Goal: Information Seeking & Learning: Learn about a topic

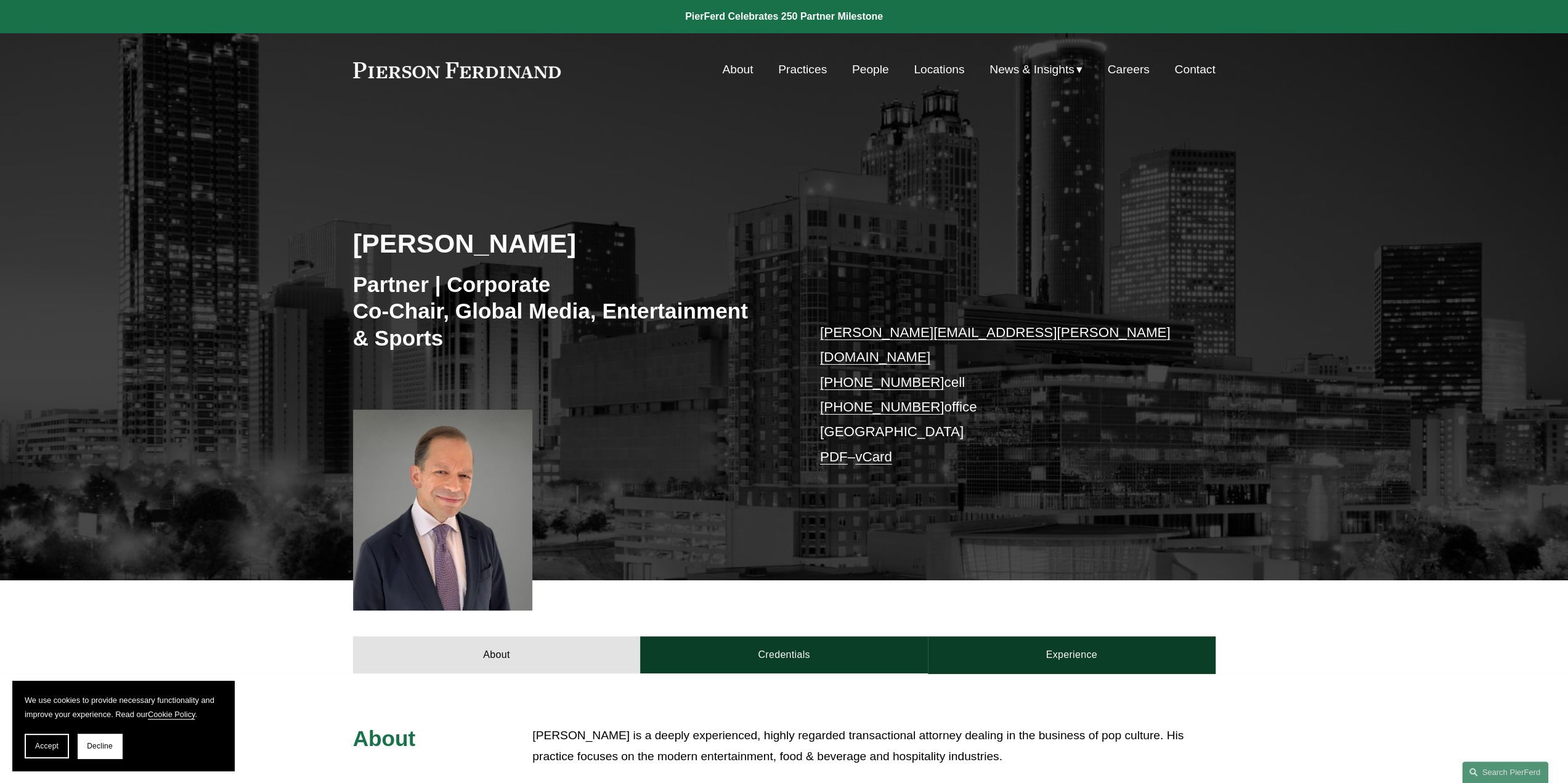
click at [732, 64] on link "About" at bounding box center [737, 69] width 31 height 23
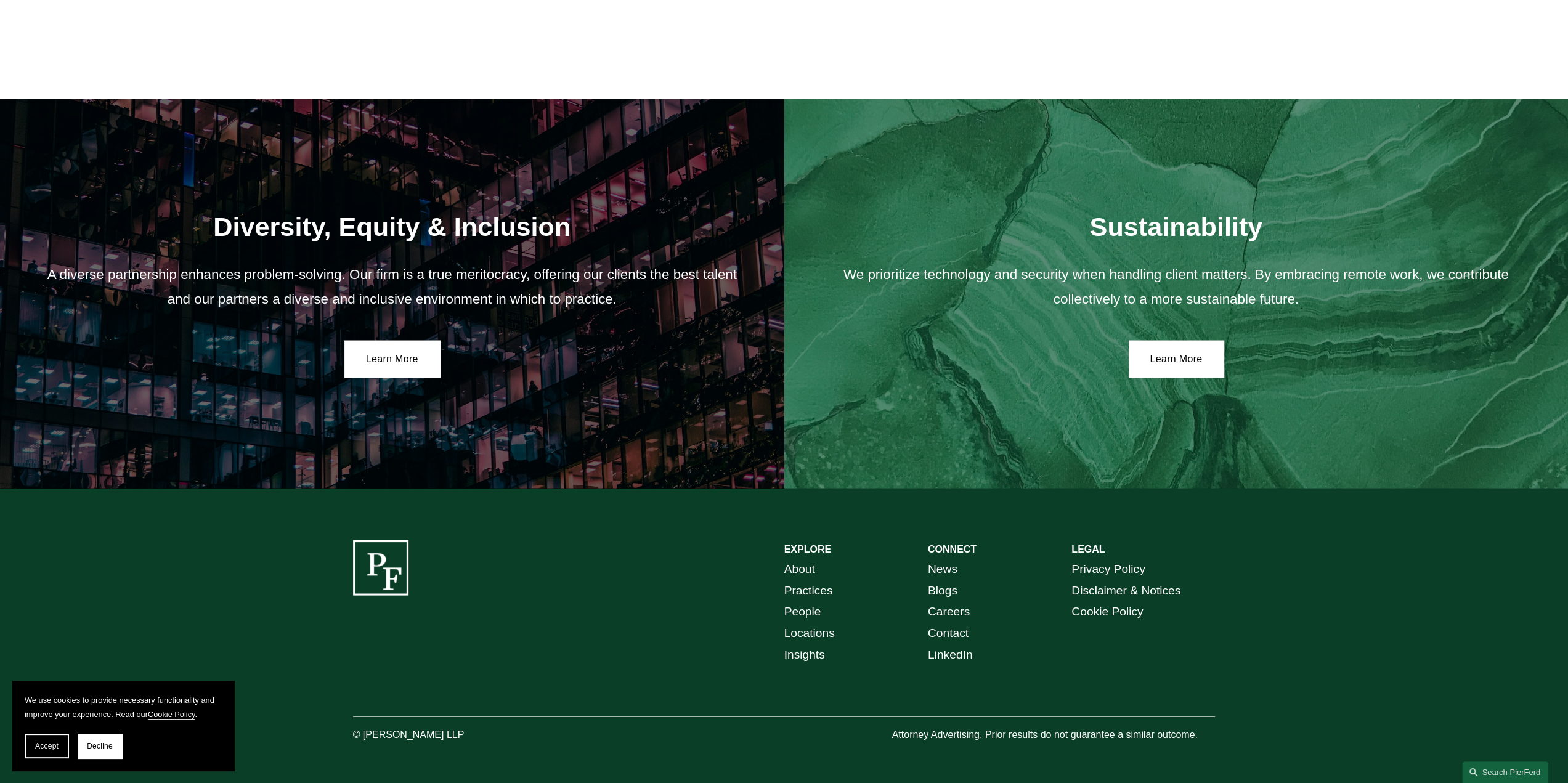
scroll to position [2253, 0]
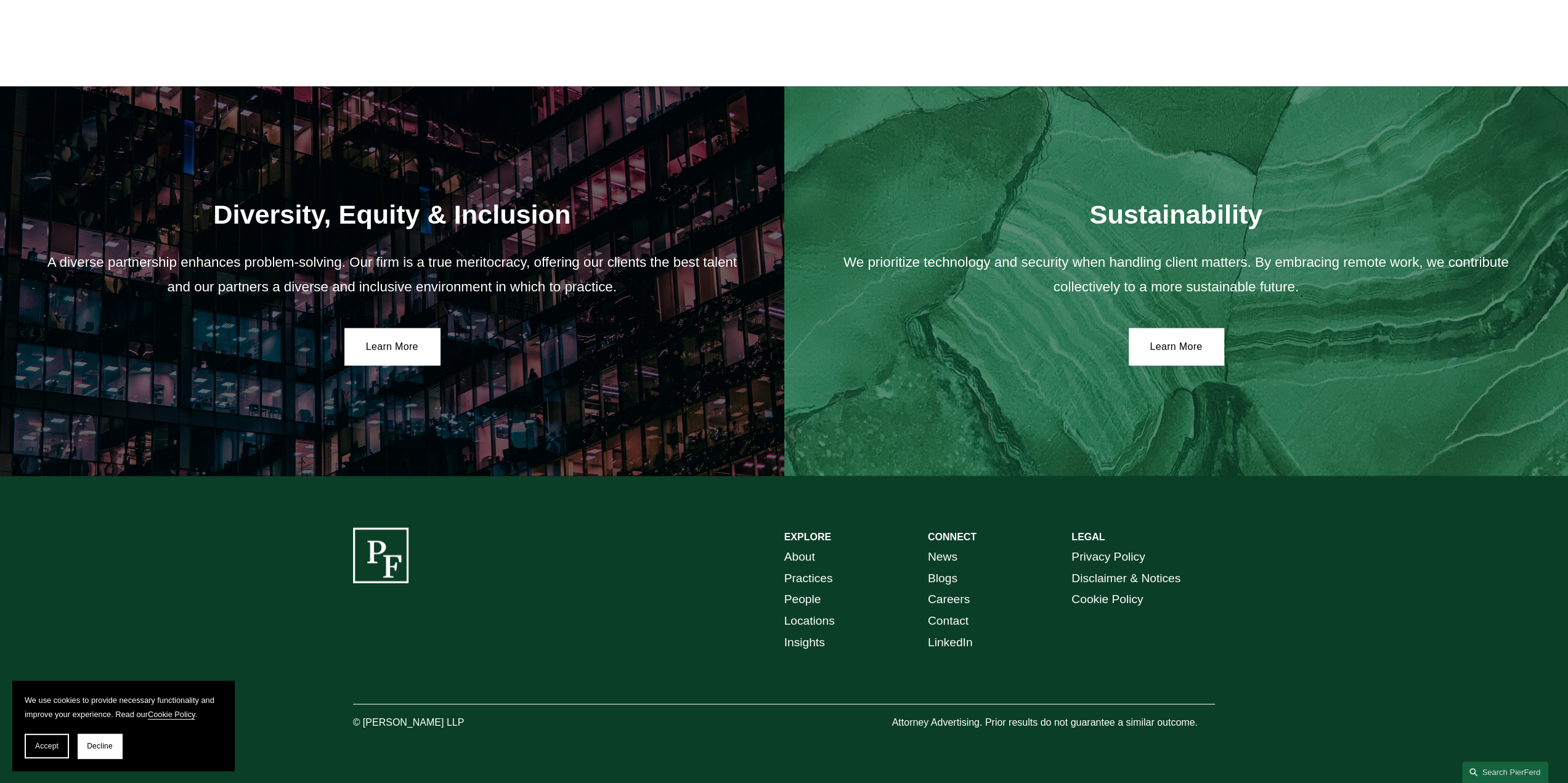
click at [801, 571] on link "Practices" at bounding box center [808, 577] width 48 height 21
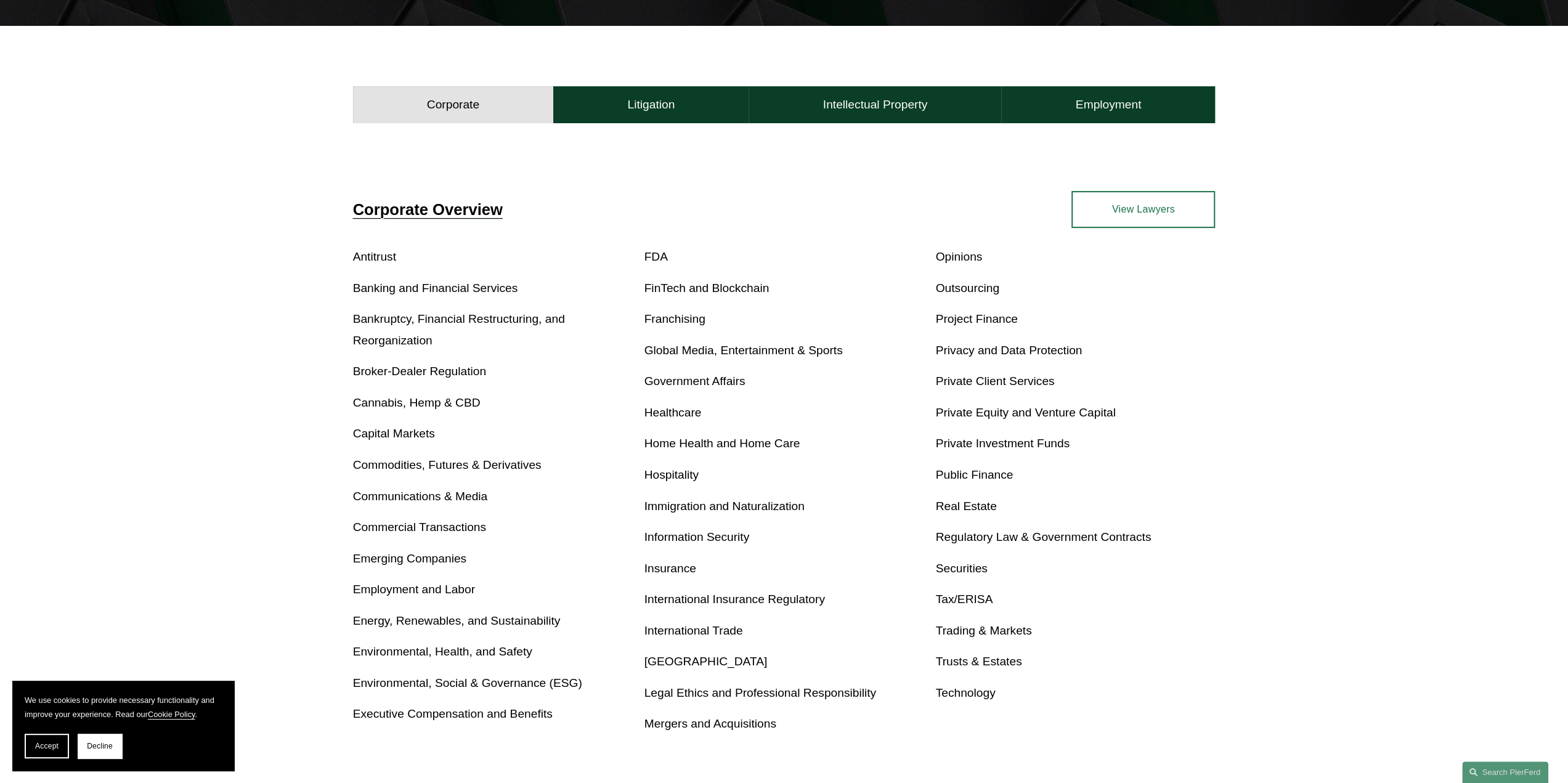
scroll to position [493, 0]
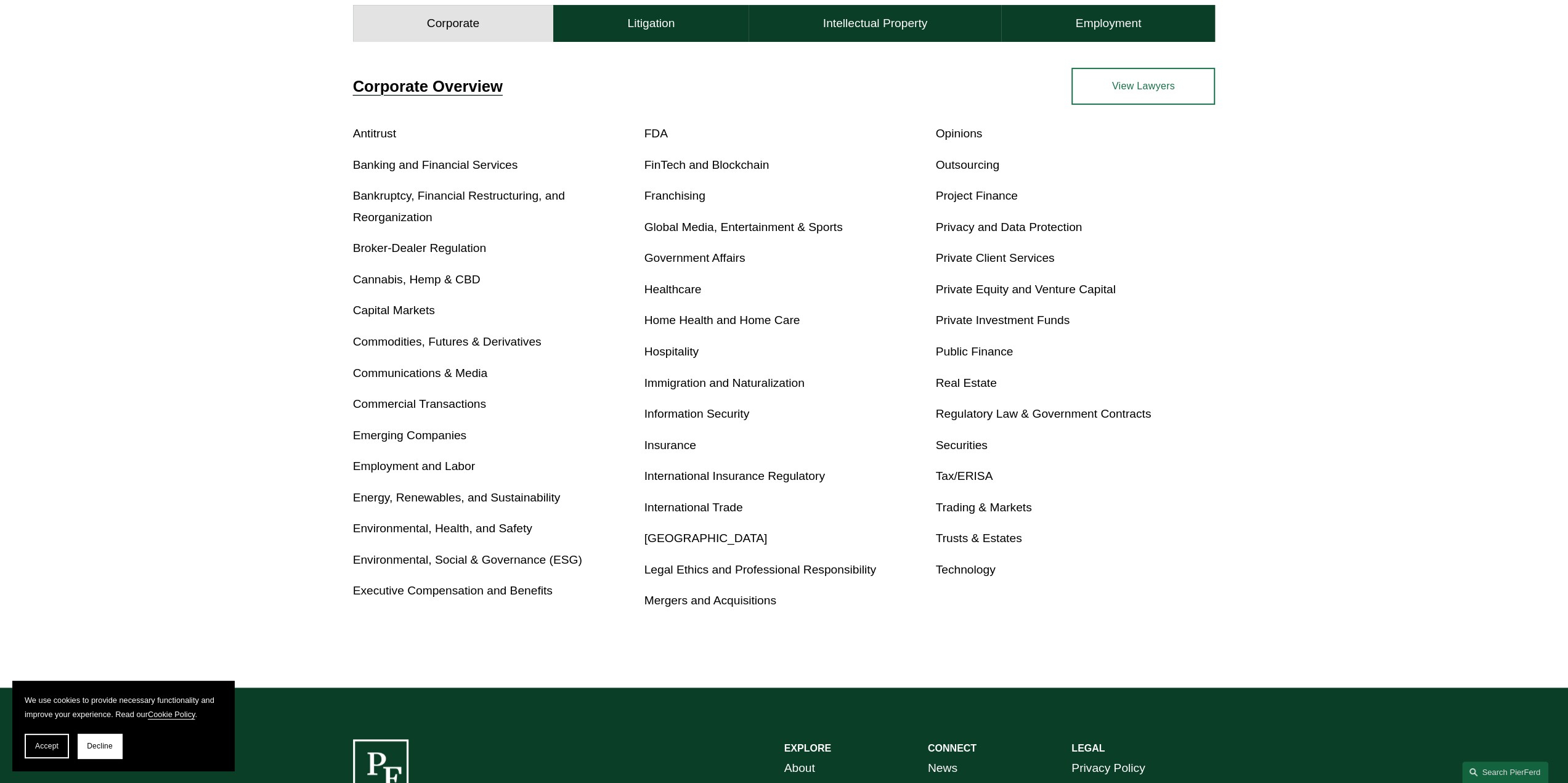
click at [732, 224] on link "Global Media, Entertainment & Sports" at bounding box center [743, 227] width 199 height 13
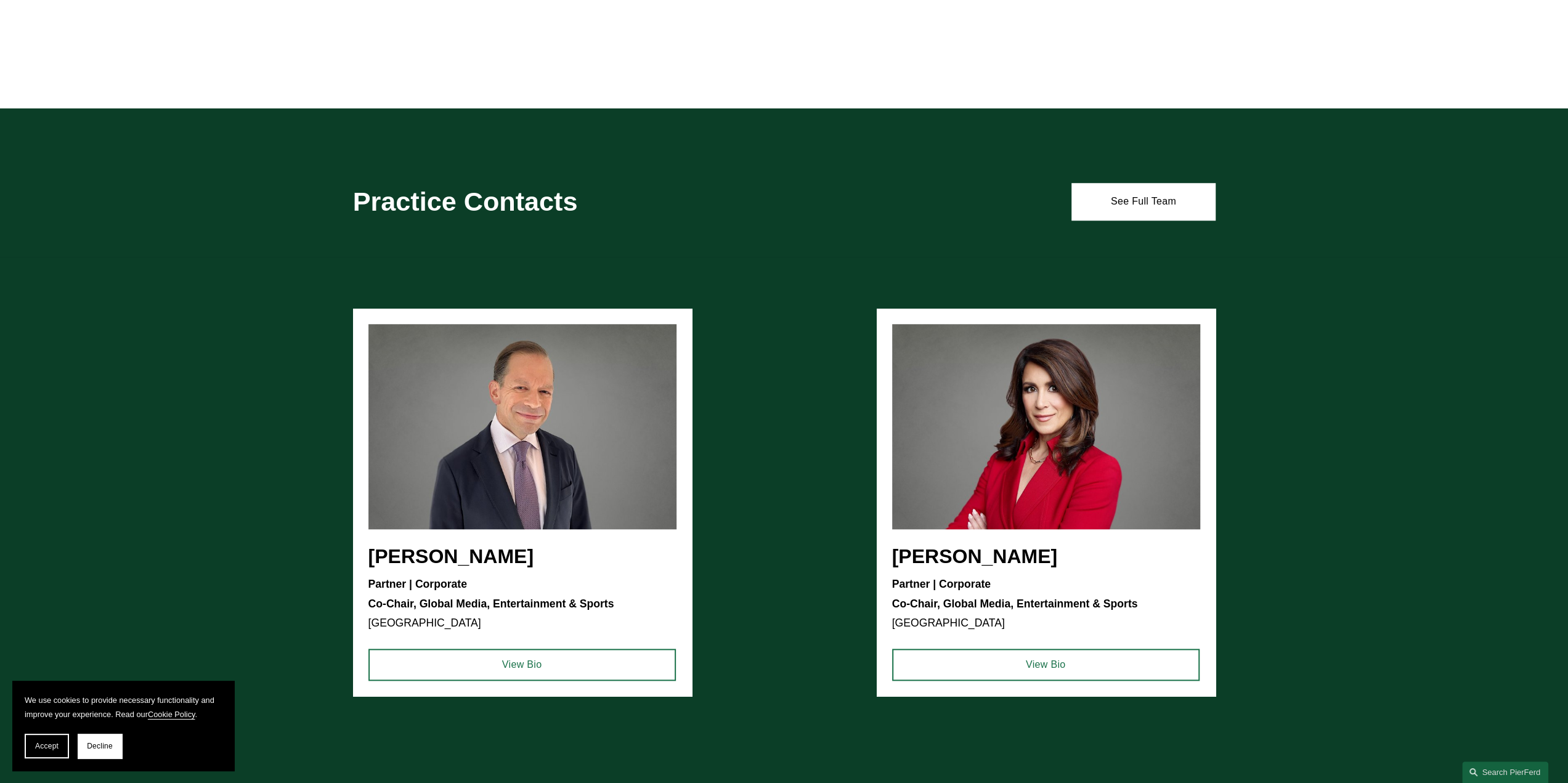
scroll to position [986, 0]
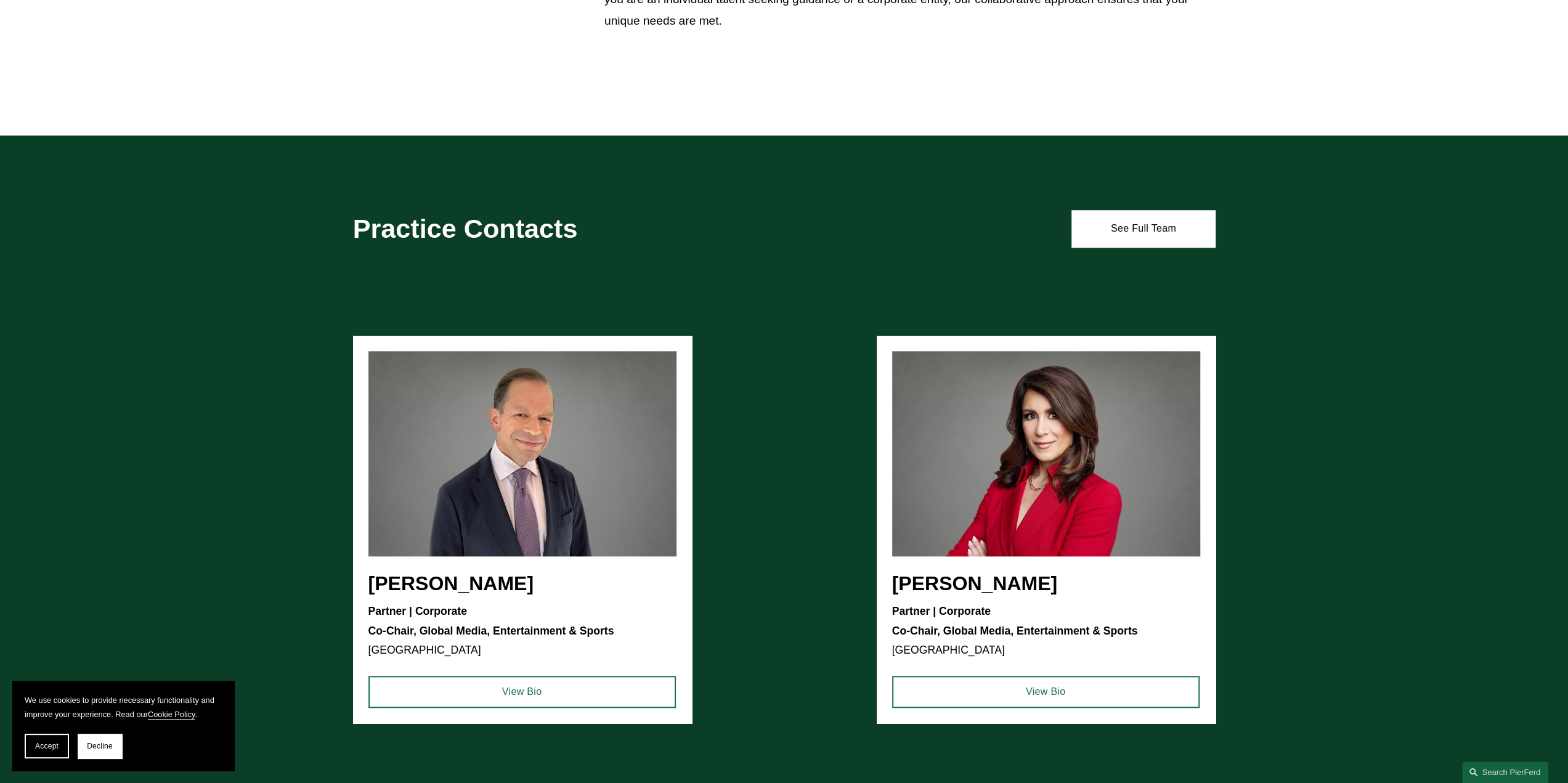
click at [1002, 584] on ul "Steven S. Sidman Partner | Corporate Co-Chair, Global Media, Entertainment & Sp…" at bounding box center [784, 530] width 863 height 388
click at [1134, 225] on link "See Full Team" at bounding box center [1143, 229] width 144 height 37
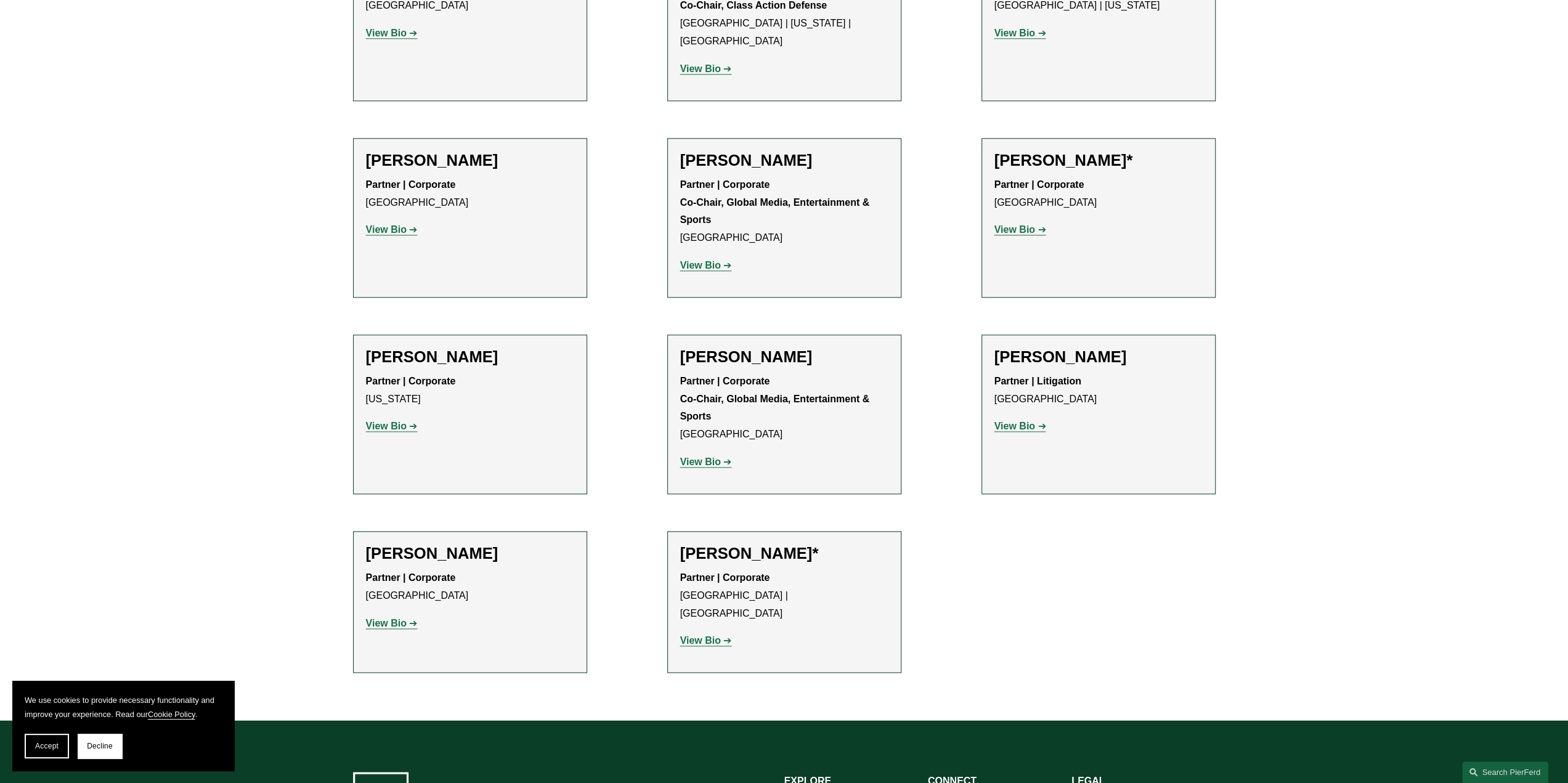
scroll to position [1356, 0]
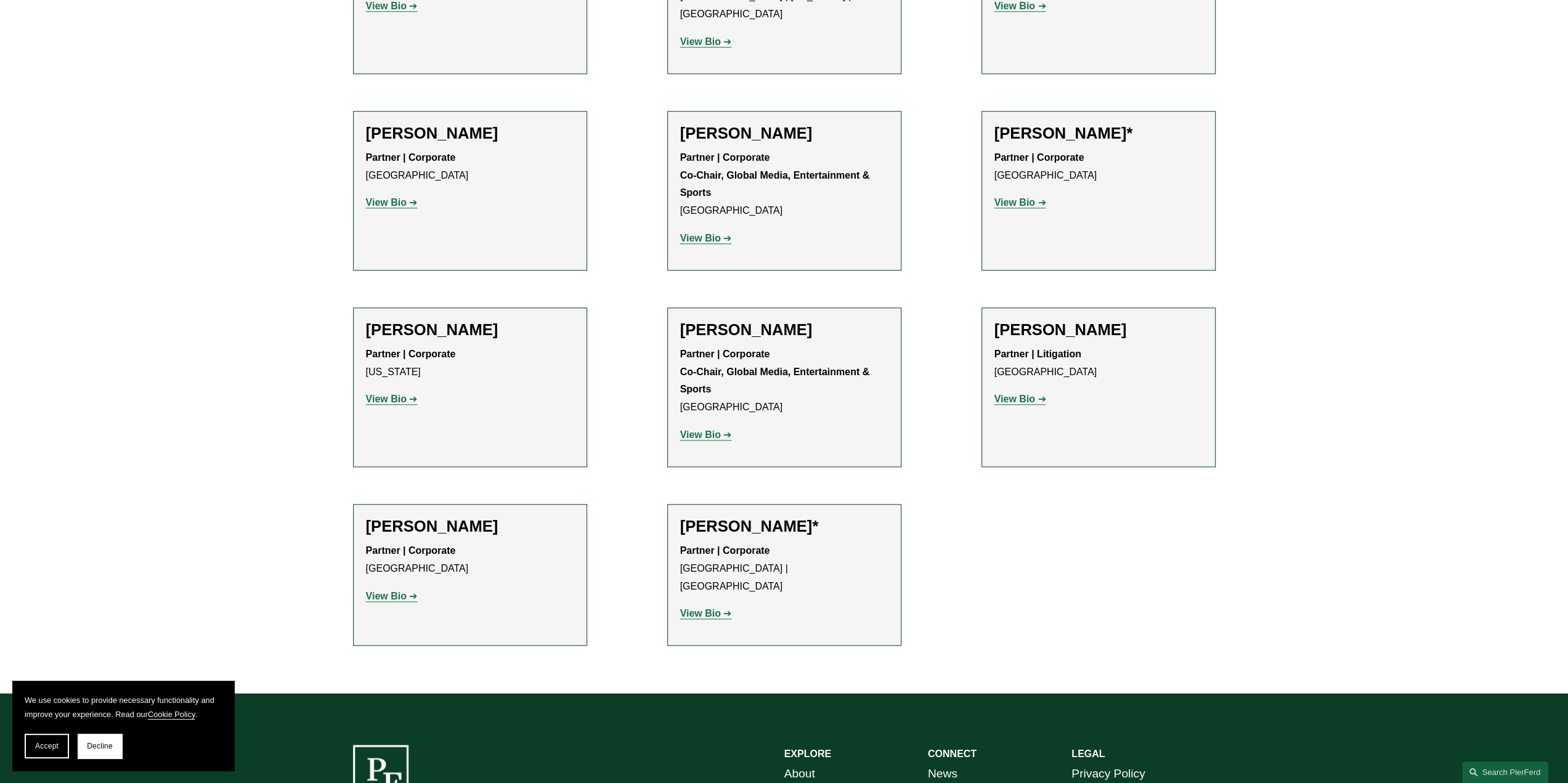
click at [689, 430] on strong "View Bio" at bounding box center [700, 434] width 41 height 10
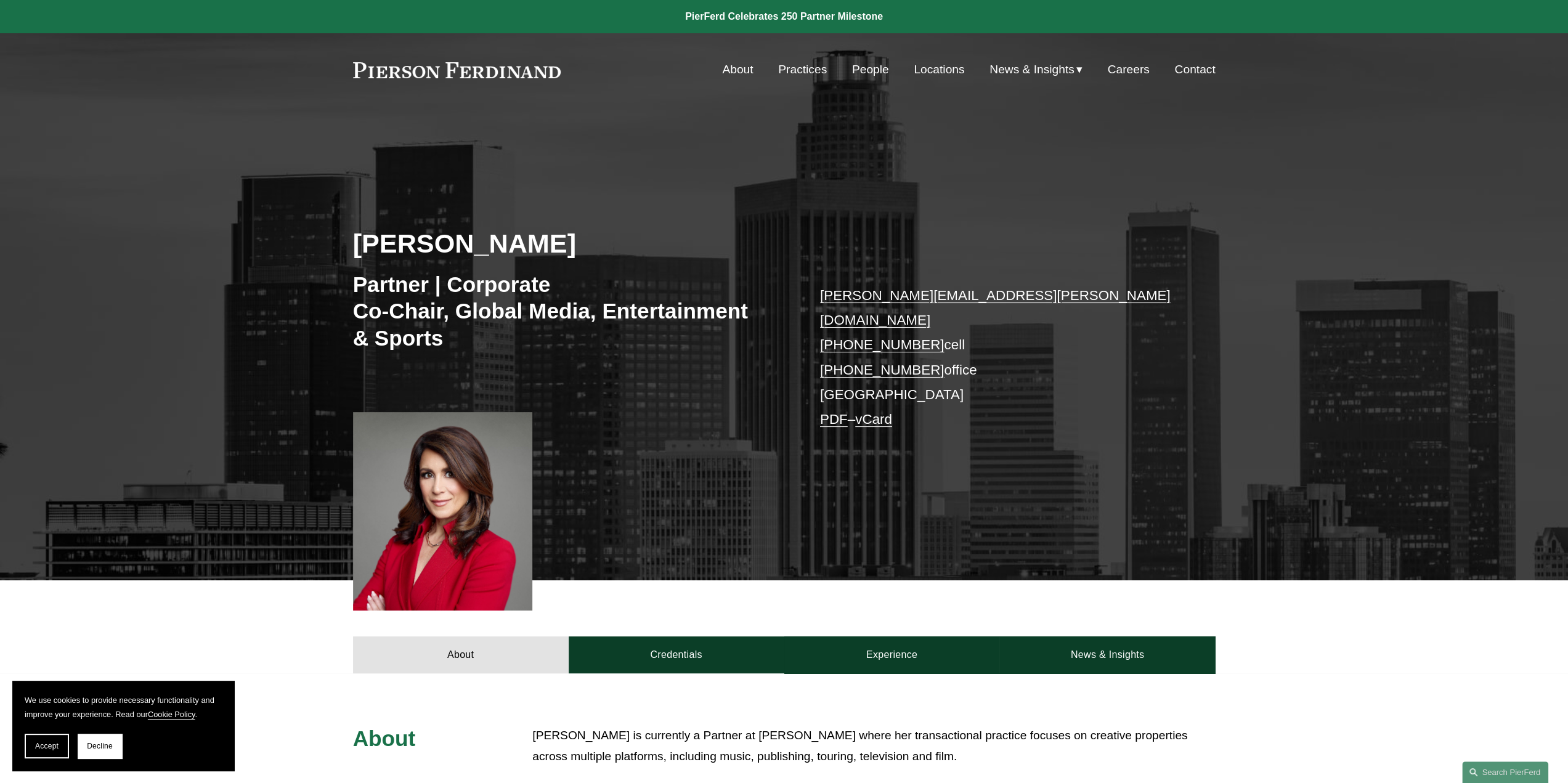
drag, startPoint x: 355, startPoint y: 241, endPoint x: 606, endPoint y: 246, distance: 251.0
click at [606, 246] on h2 "[PERSON_NAME]" at bounding box center [568, 243] width 431 height 32
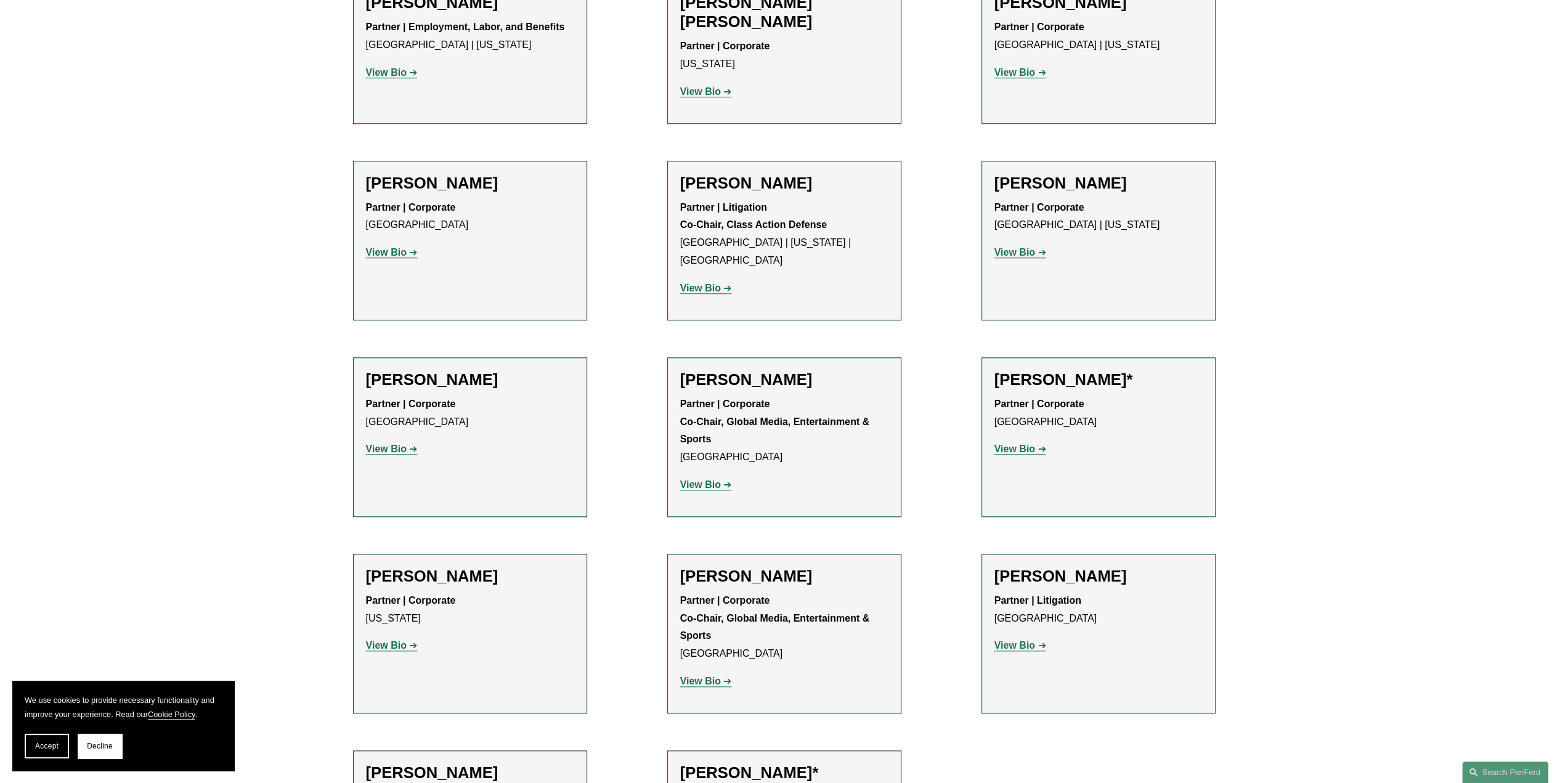
scroll to position [1232, 0]
